Goal: Task Accomplishment & Management: Complete application form

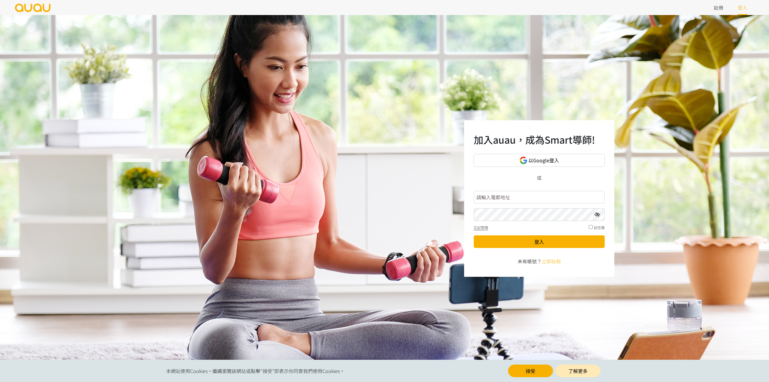
click at [316, 292] on div "加入auau，成為Smart導師! 以Google登入 或 忘記密碼 記住我 登入 未有帳號？ 立即註冊" at bounding box center [384, 198] width 769 height 367
click at [717, 8] on link "註冊" at bounding box center [718, 7] width 10 height 7
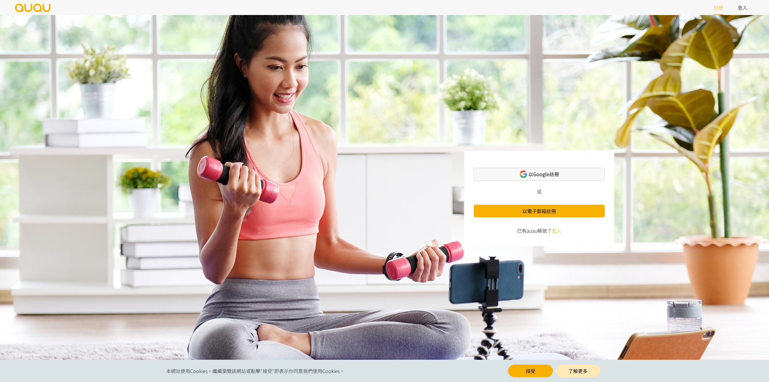
click at [550, 173] on span "以Google註冊" at bounding box center [543, 174] width 31 height 8
